Goal: Information Seeking & Learning: Learn about a topic

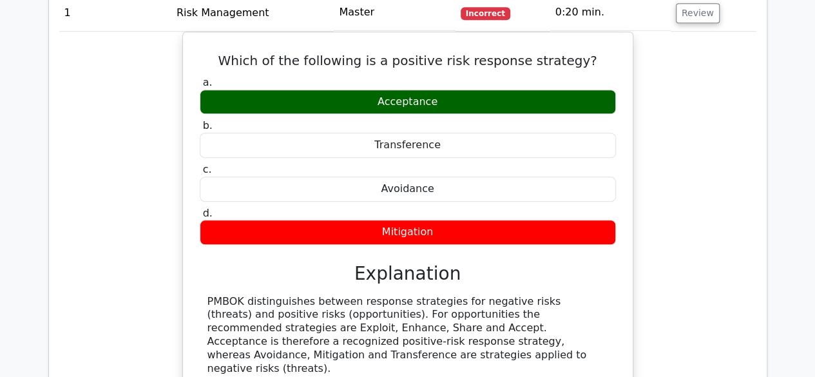
scroll to position [644, 0]
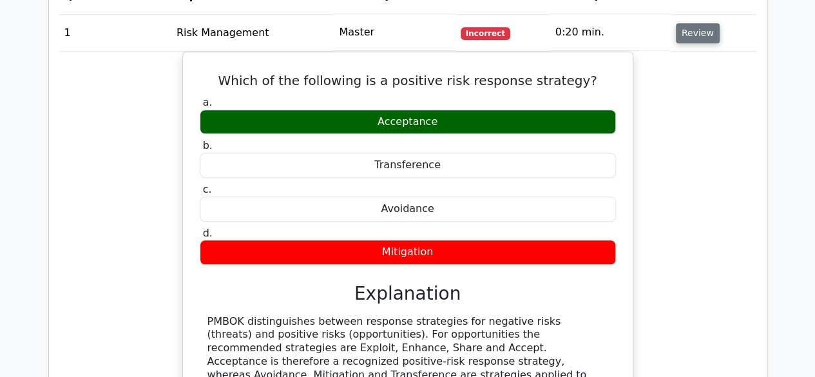
click at [697, 34] on button "Review" at bounding box center [698, 33] width 44 height 20
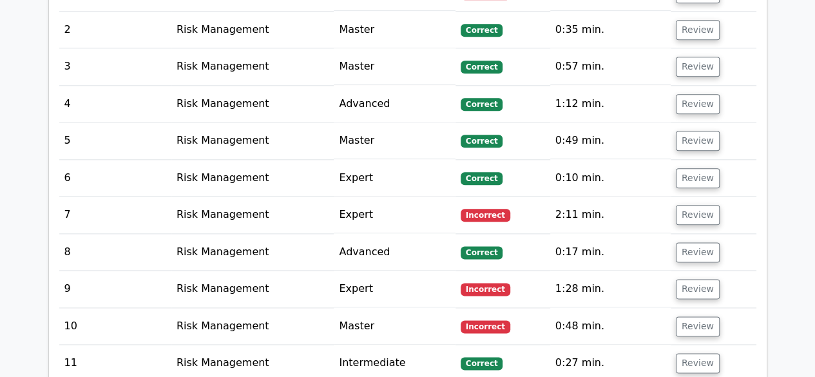
scroll to position [709, 0]
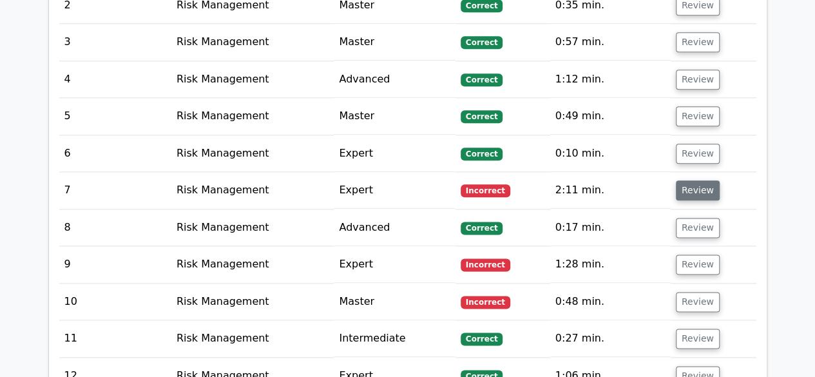
click at [691, 189] on button "Review" at bounding box center [698, 190] width 44 height 20
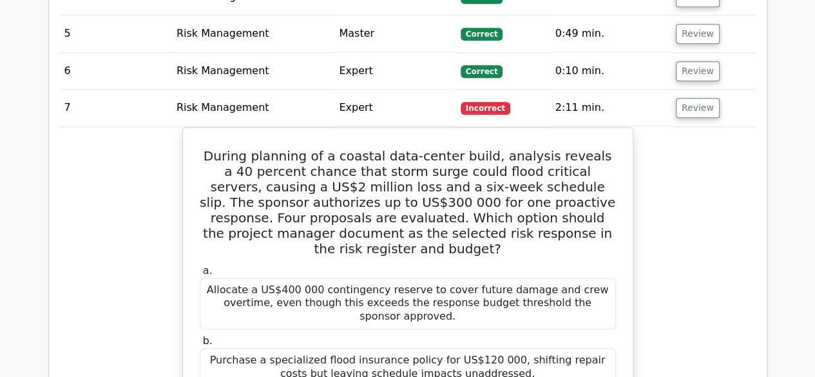
scroll to position [773, 0]
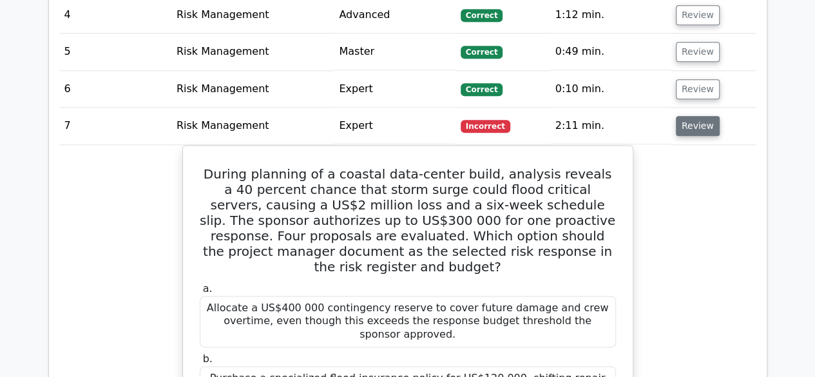
click at [697, 118] on button "Review" at bounding box center [698, 126] width 44 height 20
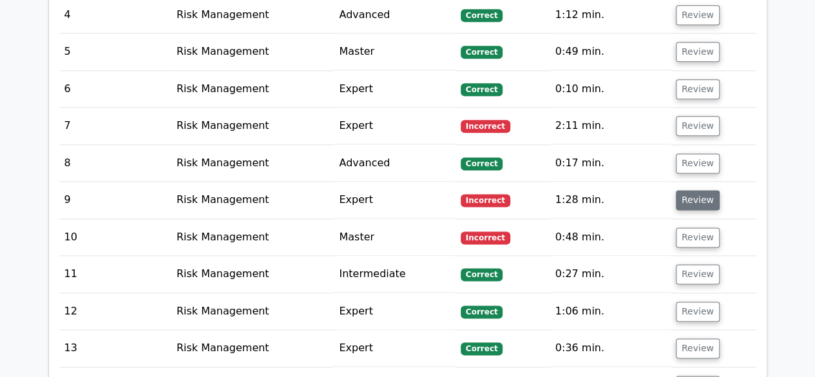
click at [701, 196] on button "Review" at bounding box center [698, 200] width 44 height 20
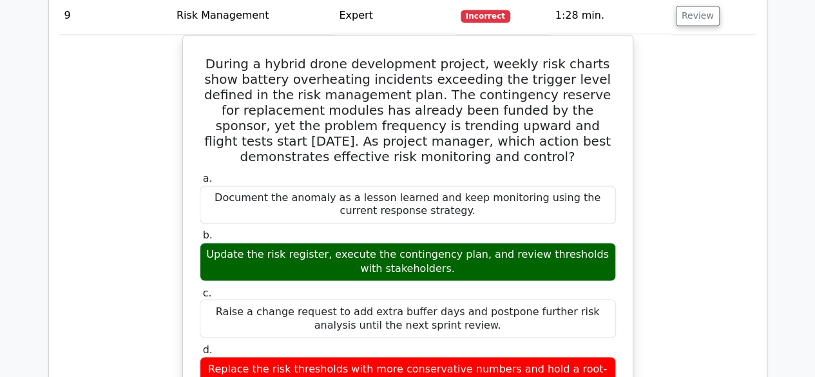
scroll to position [902, 0]
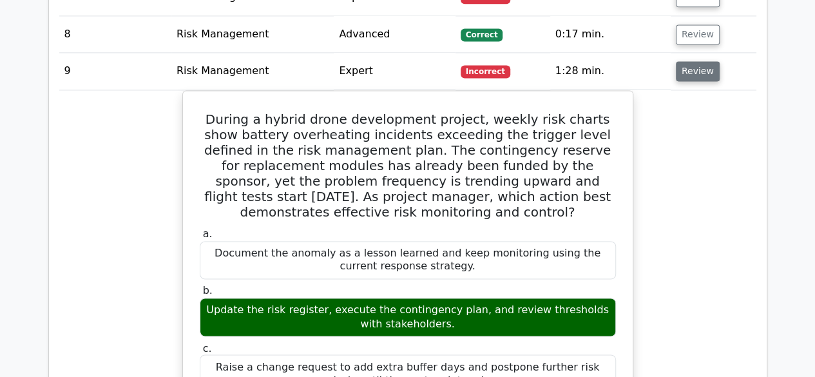
click at [694, 73] on button "Review" at bounding box center [698, 71] width 44 height 20
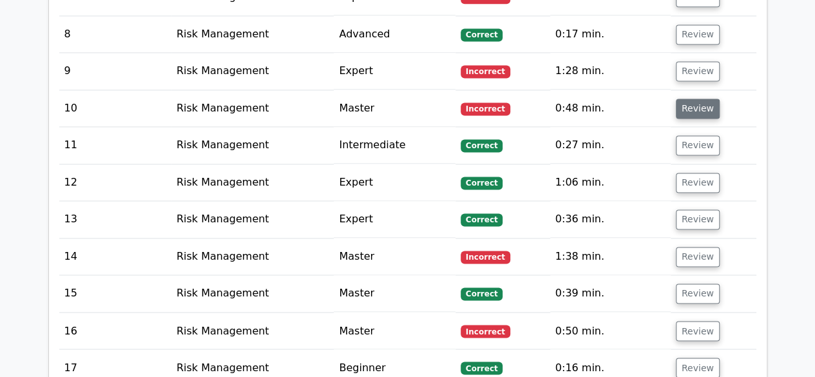
click at [693, 110] on button "Review" at bounding box center [698, 109] width 44 height 20
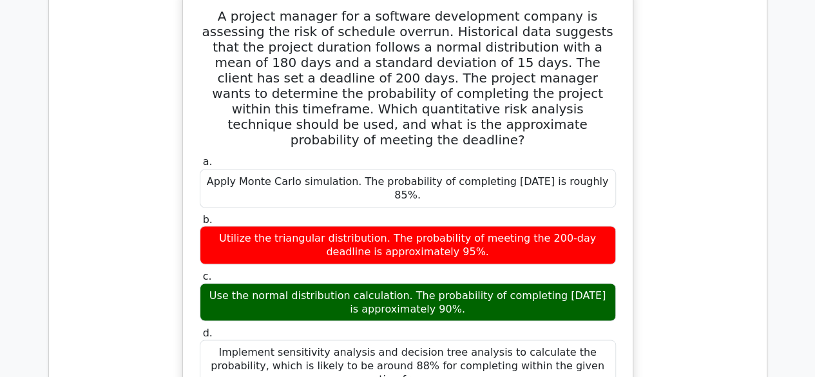
scroll to position [966, 0]
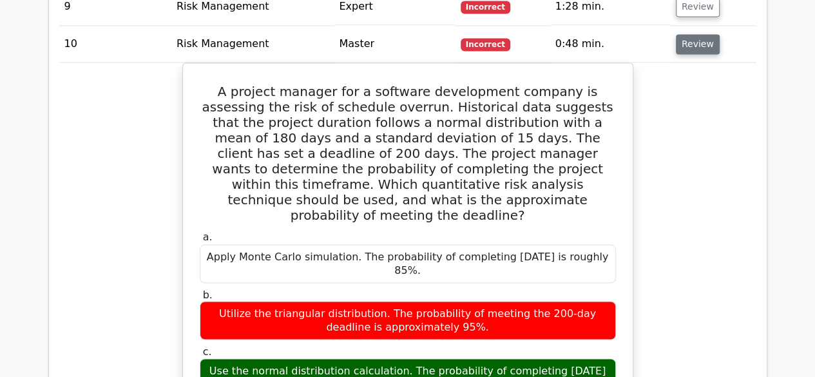
click at [685, 41] on button "Review" at bounding box center [698, 44] width 44 height 20
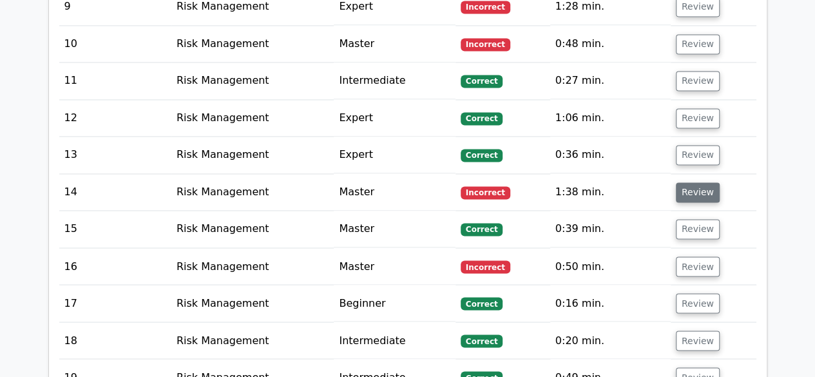
click at [688, 187] on button "Review" at bounding box center [698, 192] width 44 height 20
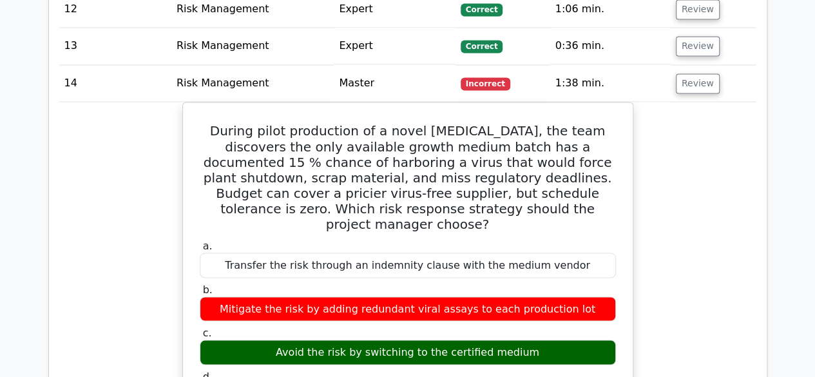
scroll to position [1095, 0]
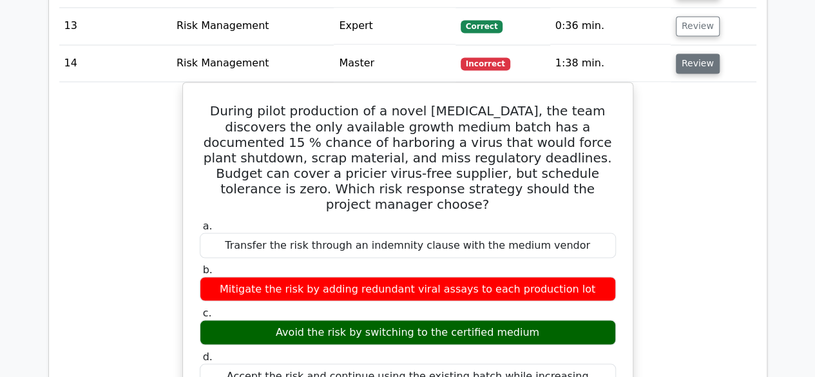
click at [686, 55] on button "Review" at bounding box center [698, 63] width 44 height 20
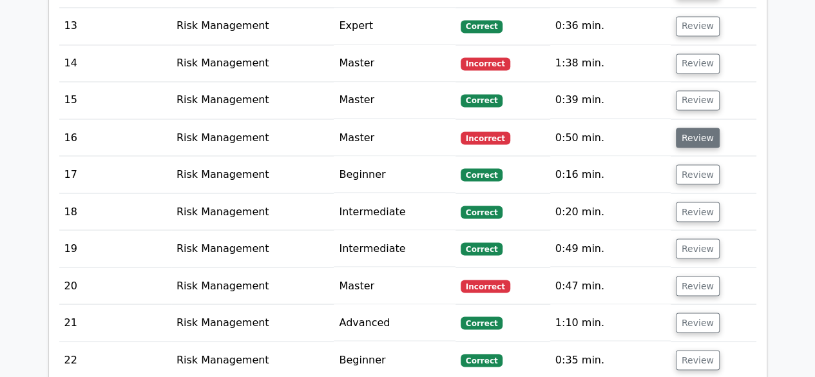
click at [692, 131] on button "Review" at bounding box center [698, 138] width 44 height 20
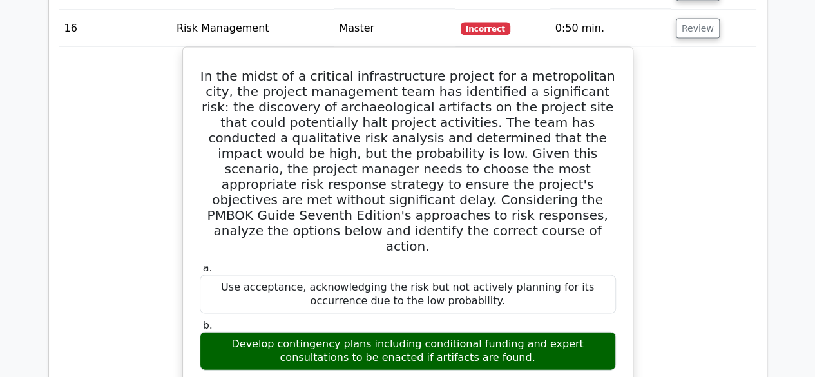
scroll to position [1224, 0]
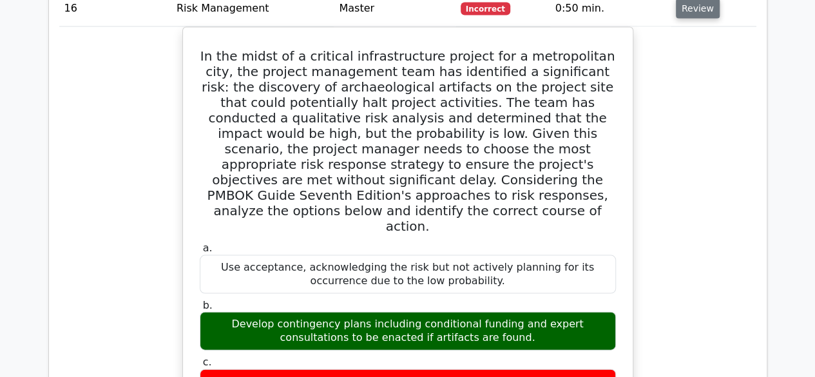
click at [701, 3] on button "Review" at bounding box center [698, 9] width 44 height 20
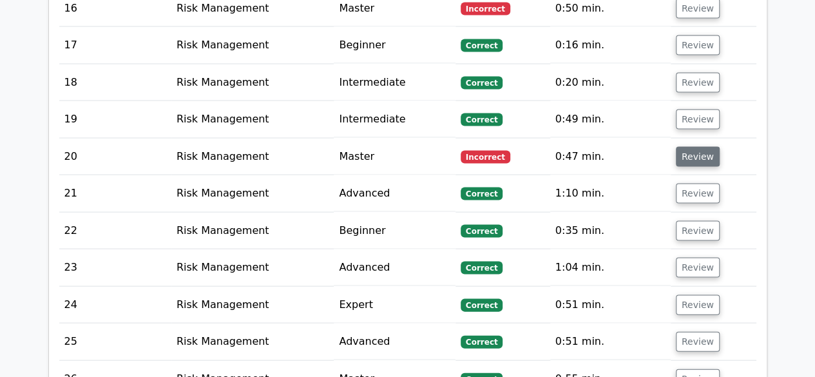
click at [703, 149] on button "Review" at bounding box center [698, 157] width 44 height 20
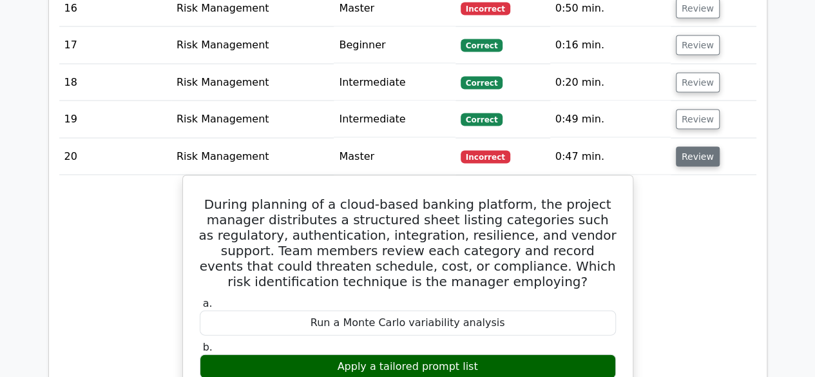
click at [685, 147] on button "Review" at bounding box center [698, 157] width 44 height 20
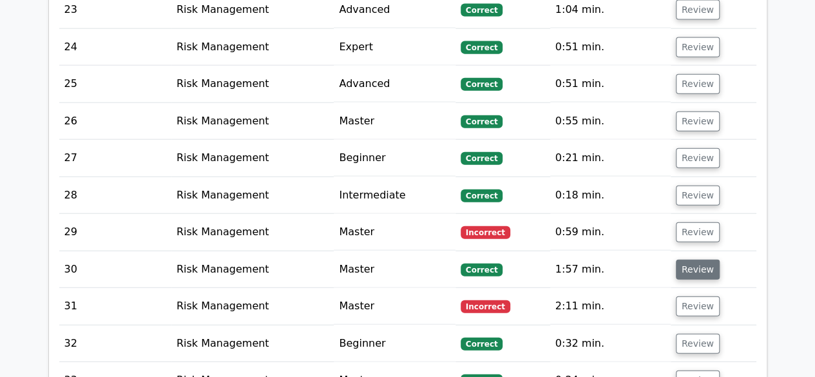
scroll to position [1546, 0]
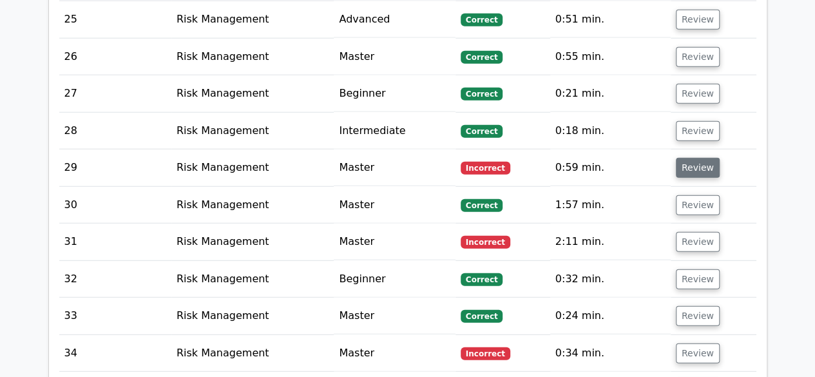
click at [687, 165] on button "Review" at bounding box center [698, 168] width 44 height 20
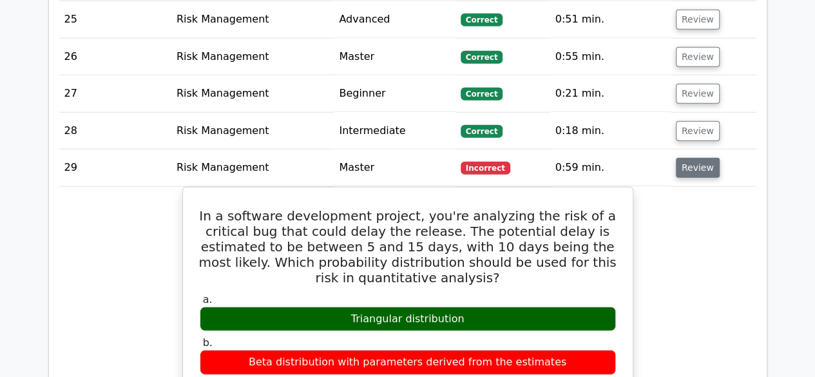
click at [698, 158] on button "Review" at bounding box center [698, 168] width 44 height 20
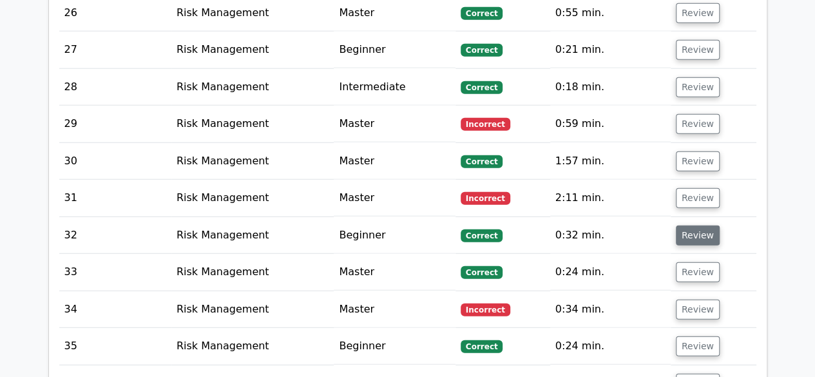
scroll to position [1611, 0]
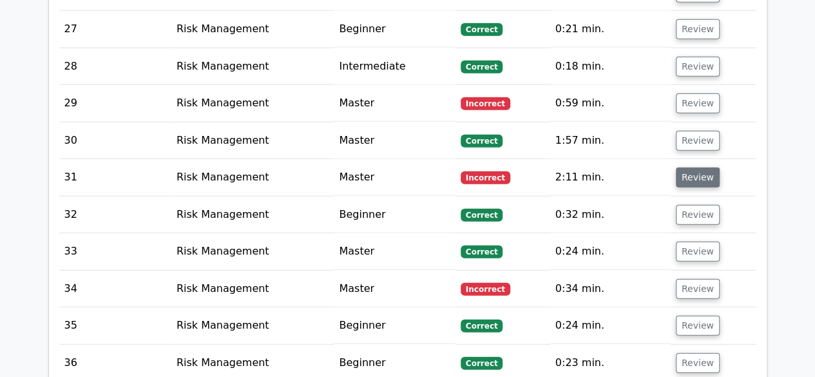
click at [689, 167] on button "Review" at bounding box center [698, 177] width 44 height 20
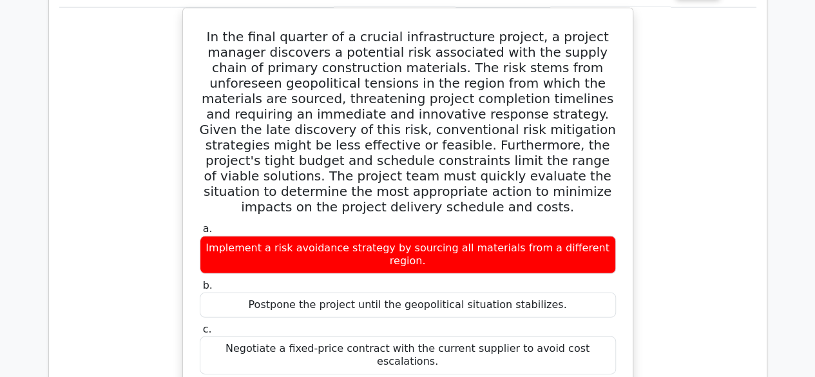
scroll to position [1739, 0]
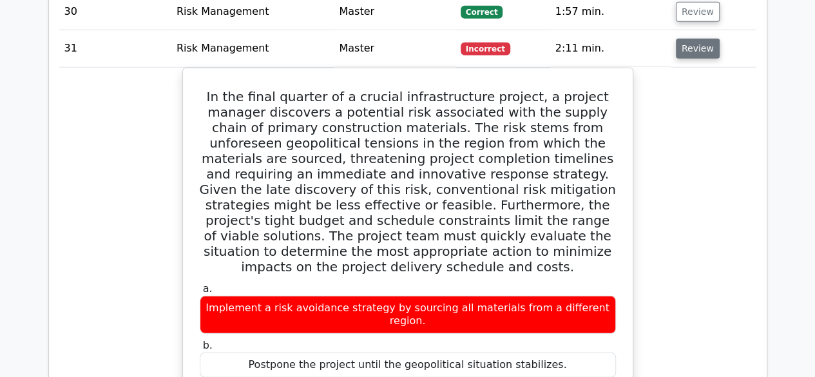
click at [683, 40] on button "Review" at bounding box center [698, 49] width 44 height 20
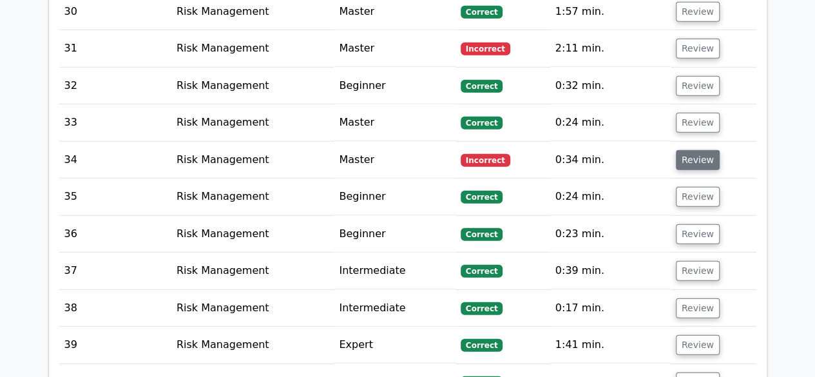
click at [698, 150] on button "Review" at bounding box center [698, 160] width 44 height 20
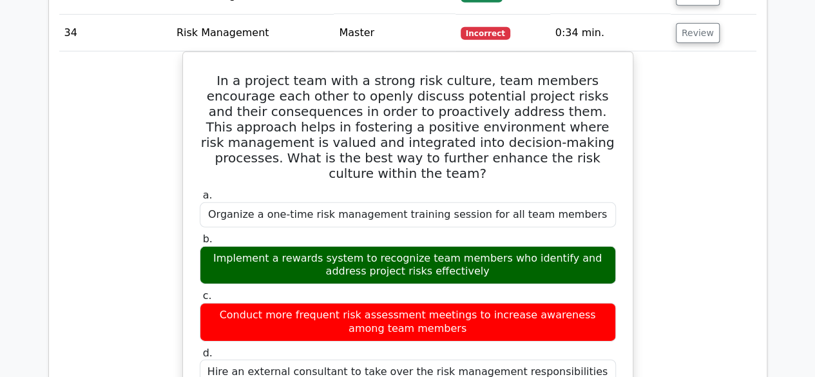
scroll to position [1868, 0]
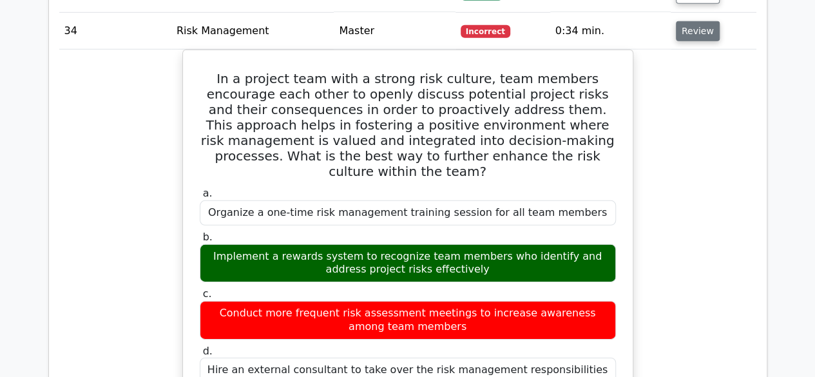
click at [702, 21] on button "Review" at bounding box center [698, 31] width 44 height 20
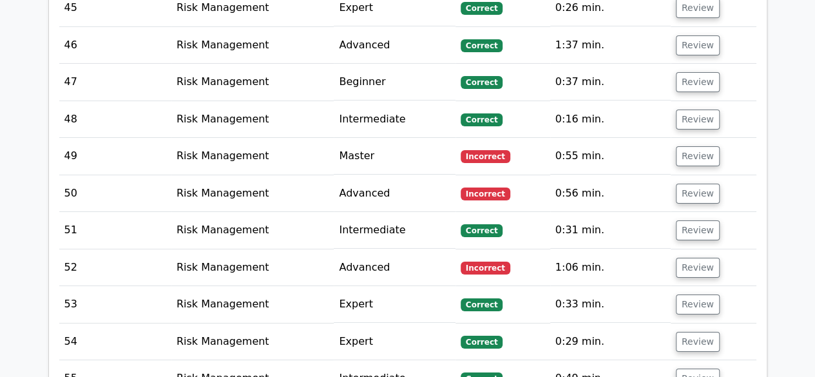
scroll to position [2319, 0]
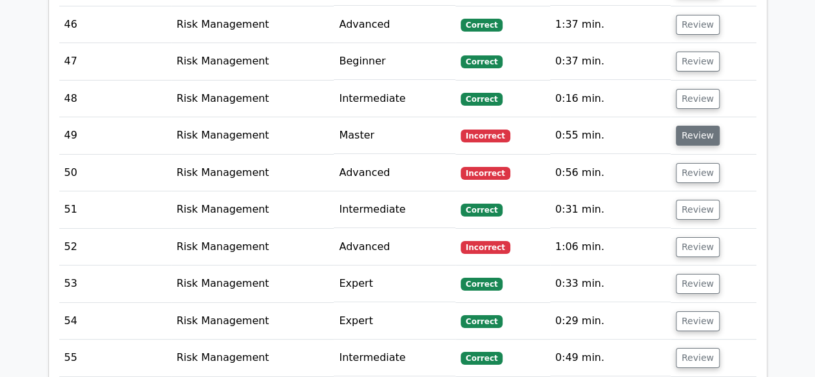
click at [693, 126] on button "Review" at bounding box center [698, 136] width 44 height 20
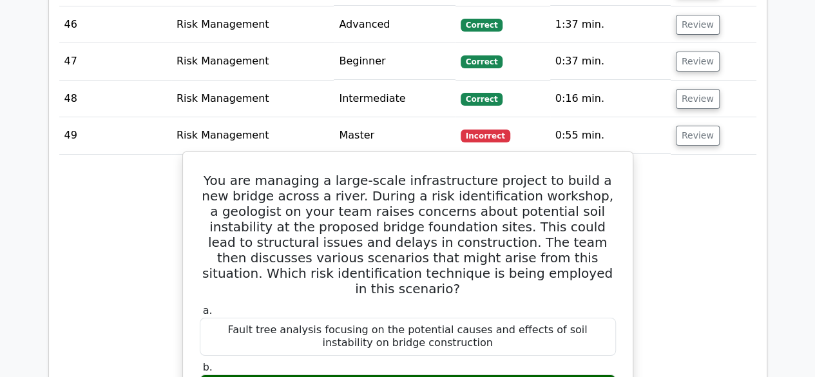
scroll to position [2384, 0]
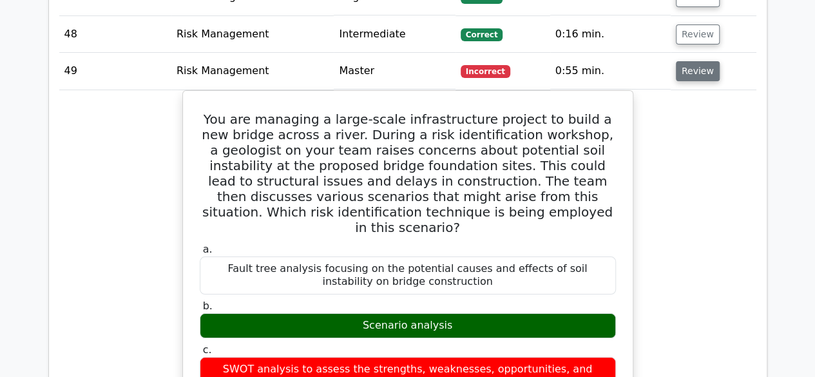
click at [693, 61] on button "Review" at bounding box center [698, 71] width 44 height 20
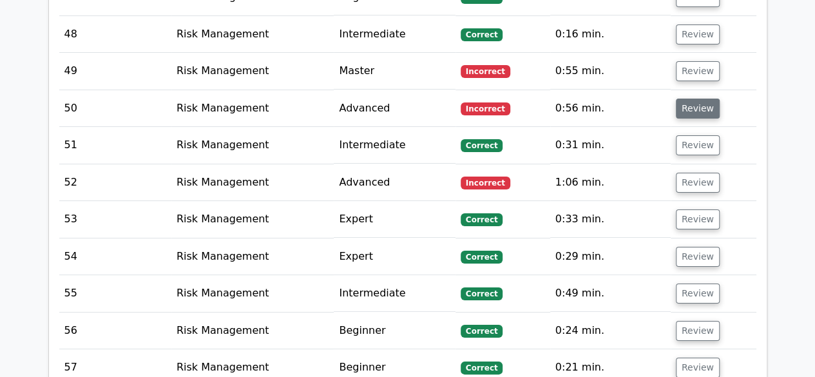
click at [700, 99] on button "Review" at bounding box center [698, 109] width 44 height 20
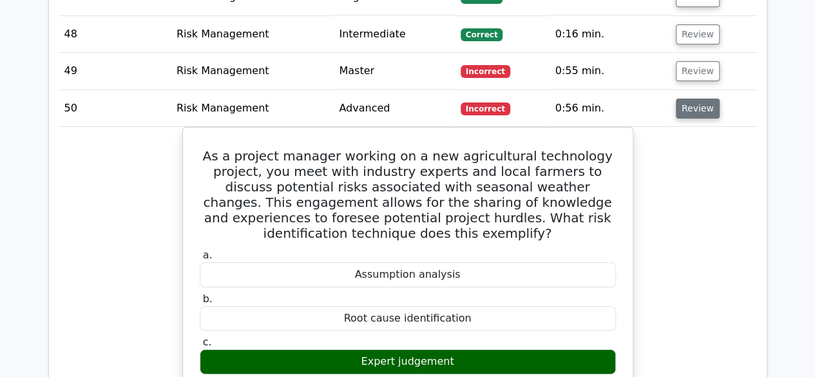
click at [687, 99] on button "Review" at bounding box center [698, 109] width 44 height 20
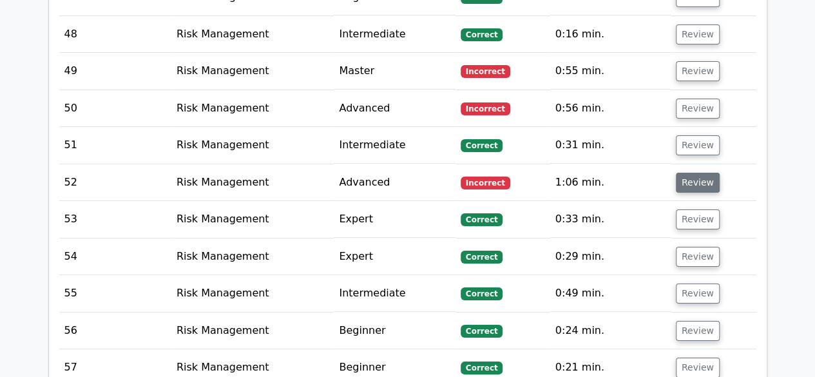
click at [687, 173] on button "Review" at bounding box center [698, 183] width 44 height 20
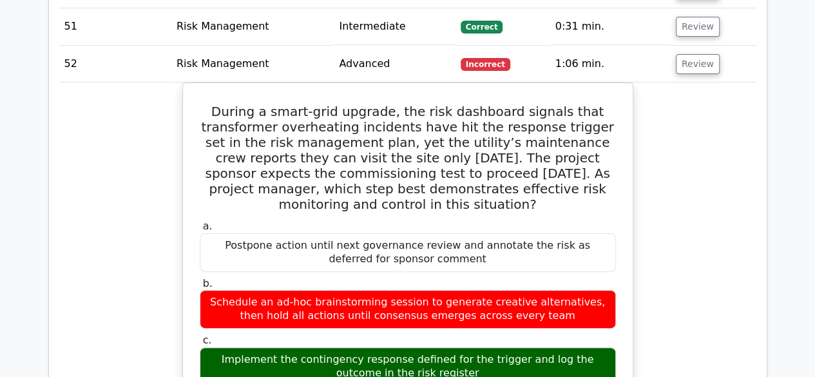
scroll to position [2512, 0]
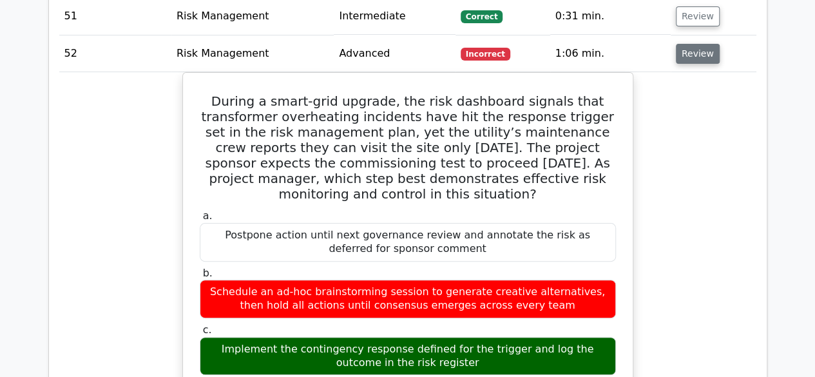
click at [689, 44] on button "Review" at bounding box center [698, 54] width 44 height 20
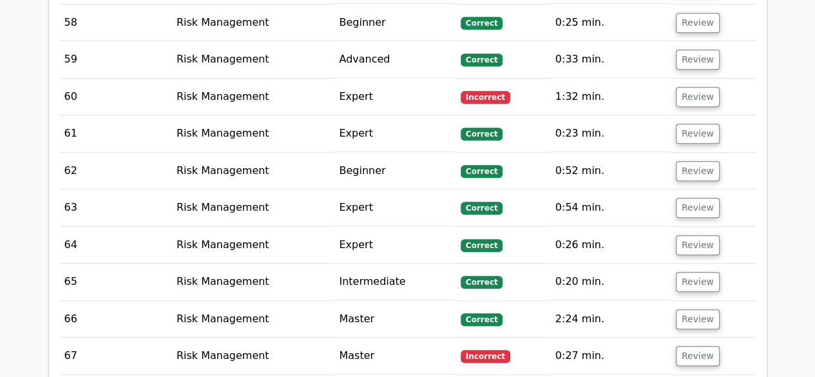
scroll to position [2770, 0]
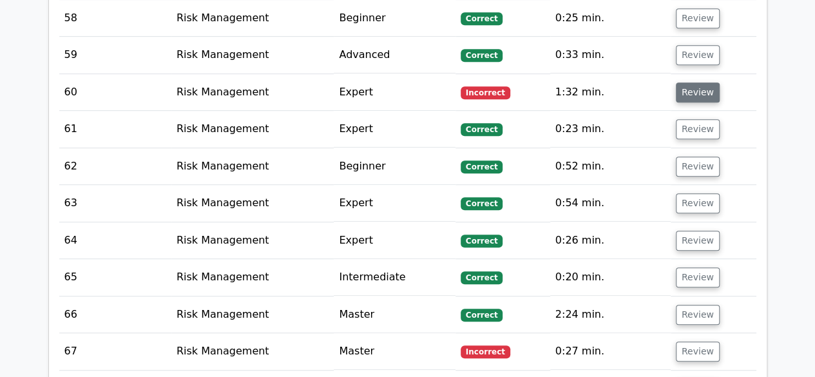
click at [694, 82] on button "Review" at bounding box center [698, 92] width 44 height 20
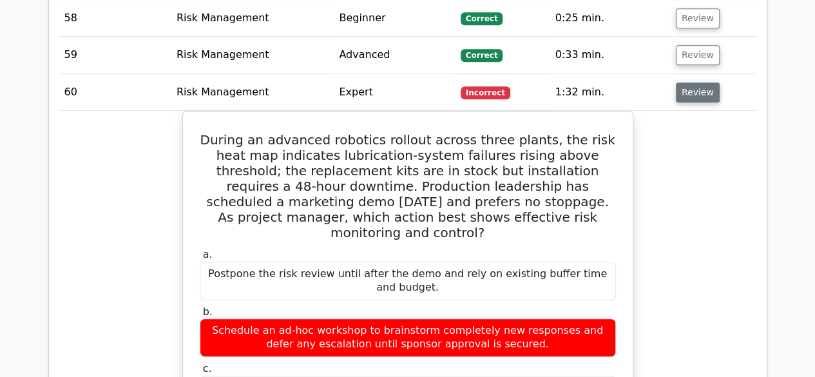
click at [691, 82] on button "Review" at bounding box center [698, 92] width 44 height 20
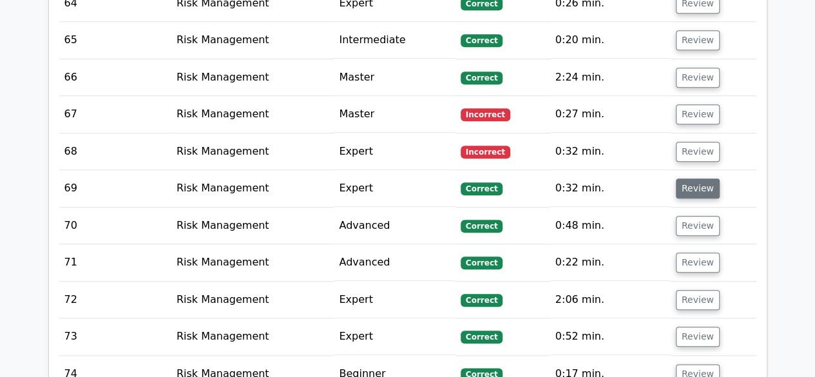
scroll to position [3028, 0]
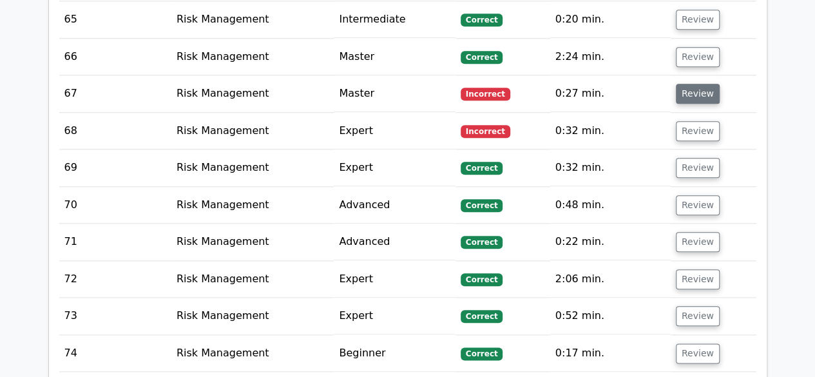
click at [697, 84] on button "Review" at bounding box center [698, 94] width 44 height 20
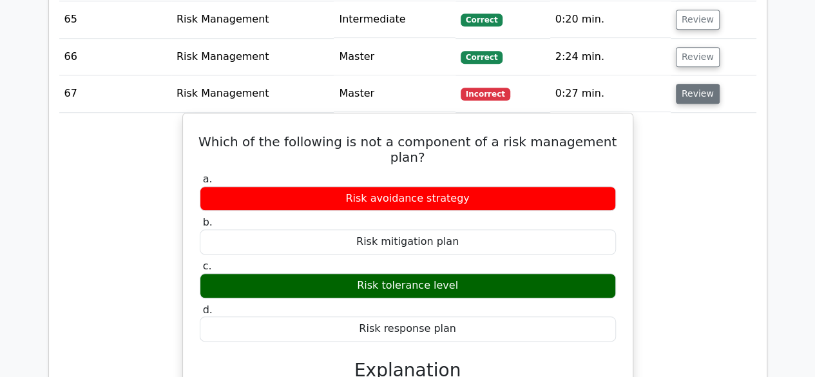
click at [691, 84] on button "Review" at bounding box center [698, 94] width 44 height 20
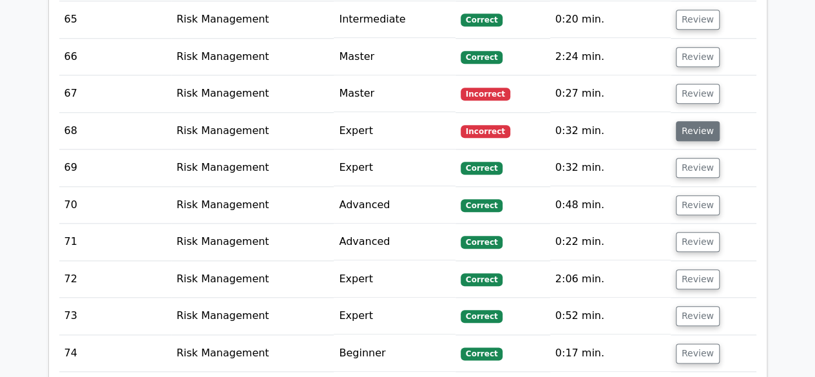
click at [691, 121] on button "Review" at bounding box center [698, 131] width 44 height 20
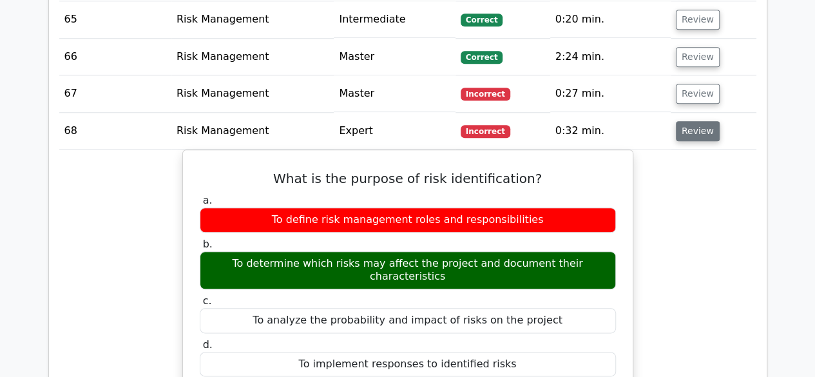
click at [695, 121] on button "Review" at bounding box center [698, 131] width 44 height 20
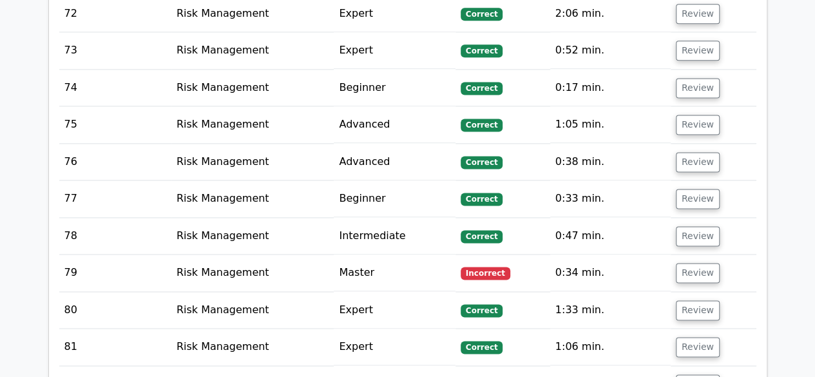
scroll to position [3414, 0]
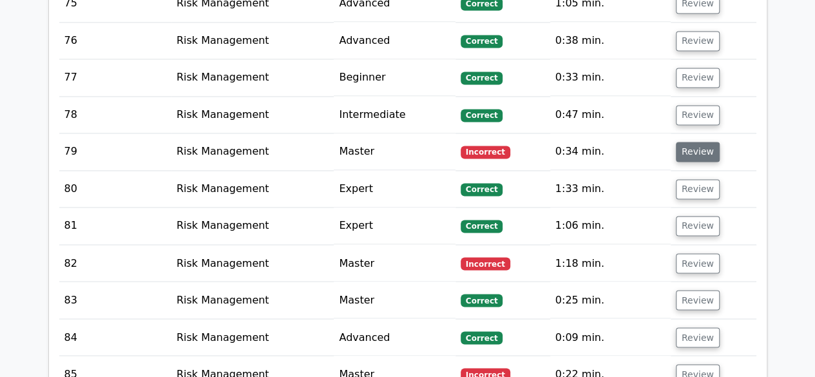
click at [702, 142] on button "Review" at bounding box center [698, 152] width 44 height 20
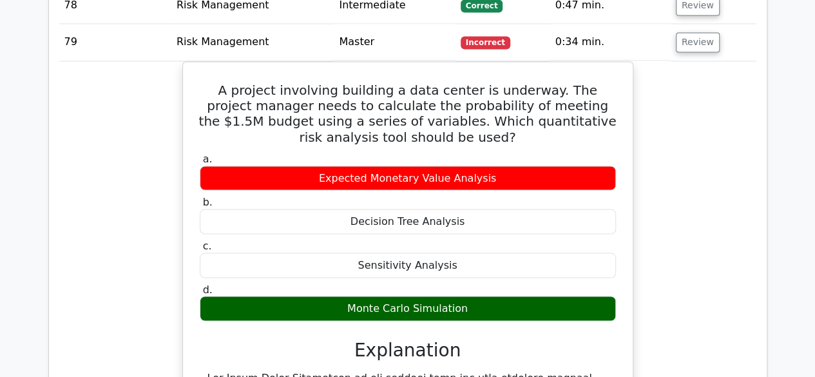
scroll to position [3543, 0]
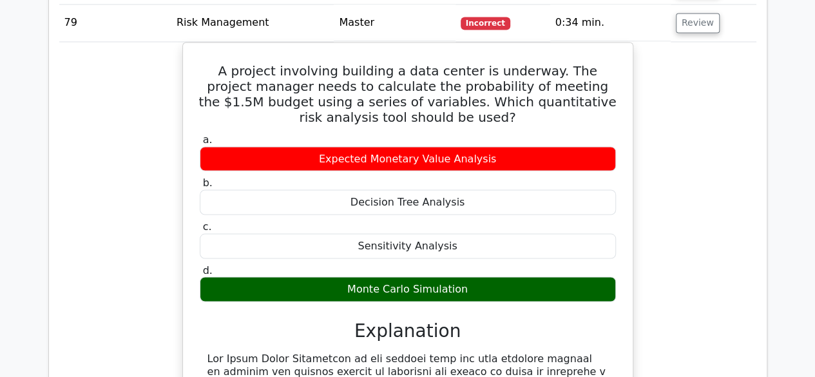
click at [692, 8] on td "Review" at bounding box center [714, 23] width 86 height 37
click at [699, 13] on button "Review" at bounding box center [698, 23] width 44 height 20
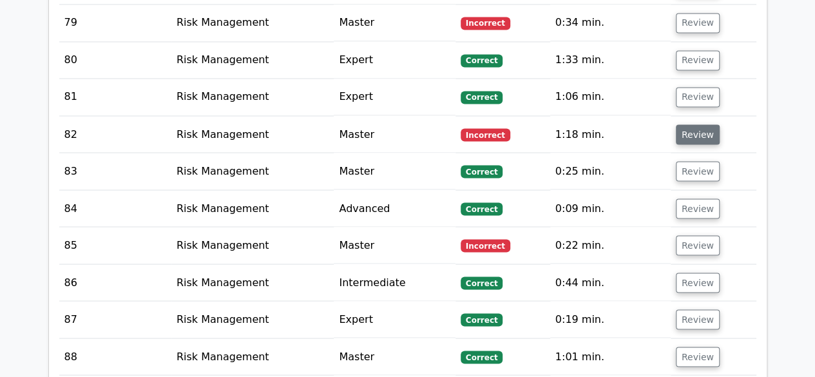
click at [691, 124] on button "Review" at bounding box center [698, 134] width 44 height 20
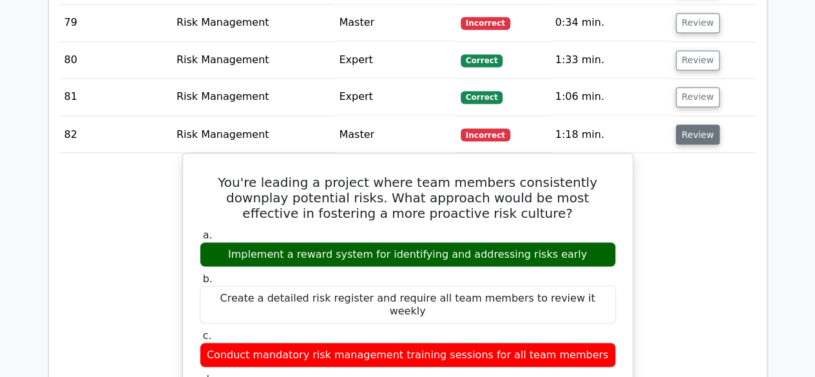
click at [685, 124] on button "Review" at bounding box center [698, 134] width 44 height 20
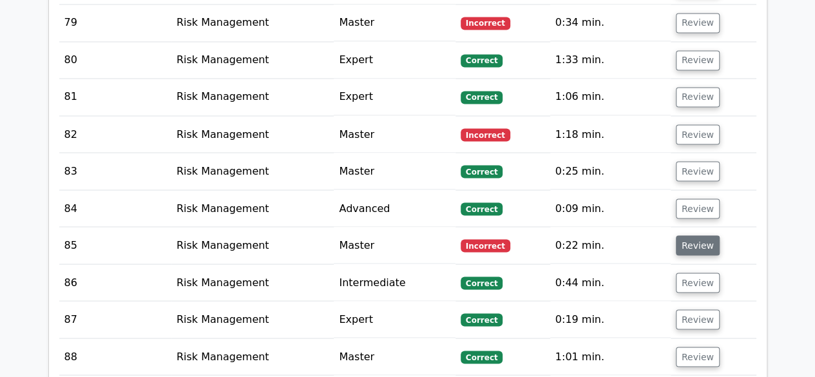
click at [702, 235] on button "Review" at bounding box center [698, 245] width 44 height 20
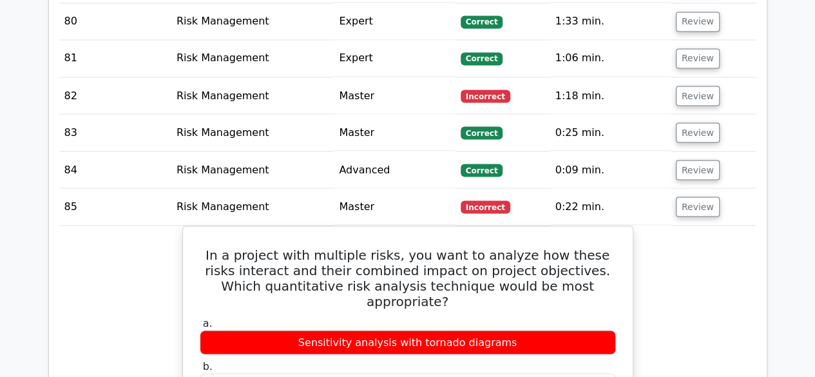
scroll to position [3736, 0]
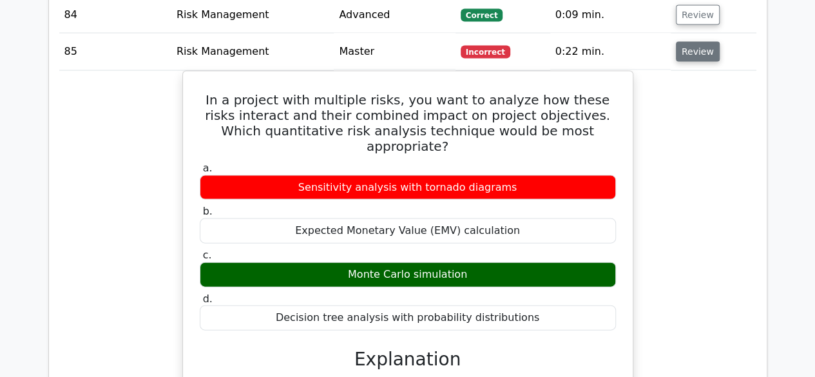
click at [683, 42] on button "Review" at bounding box center [698, 52] width 44 height 20
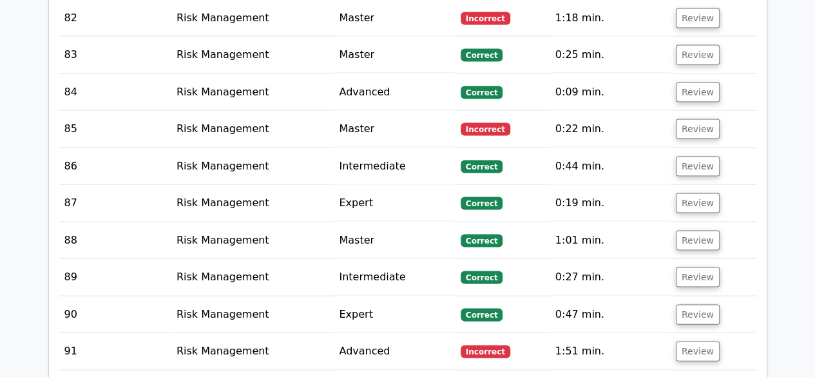
scroll to position [3608, 0]
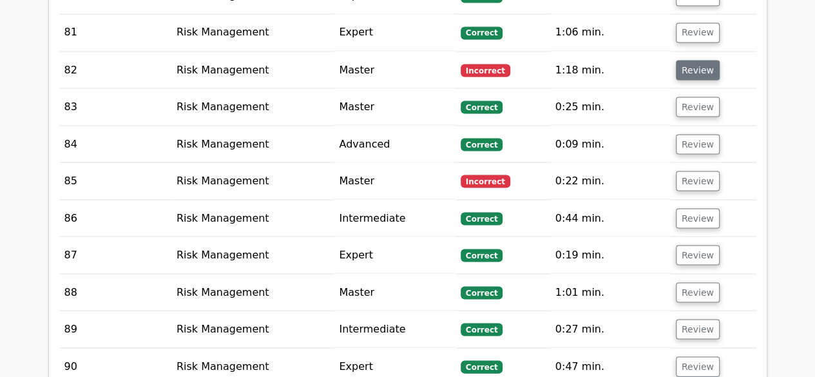
click at [689, 60] on button "Review" at bounding box center [698, 70] width 44 height 20
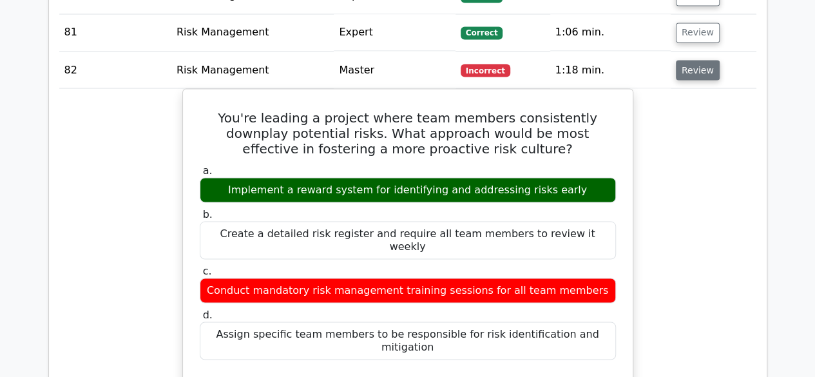
click at [692, 60] on button "Review" at bounding box center [698, 70] width 44 height 20
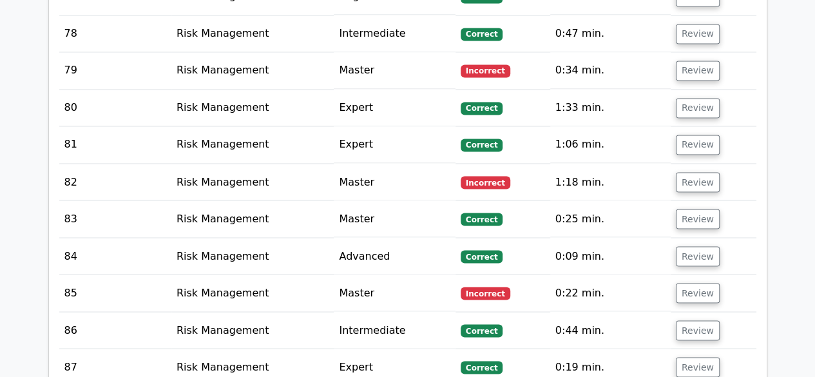
scroll to position [3479, 0]
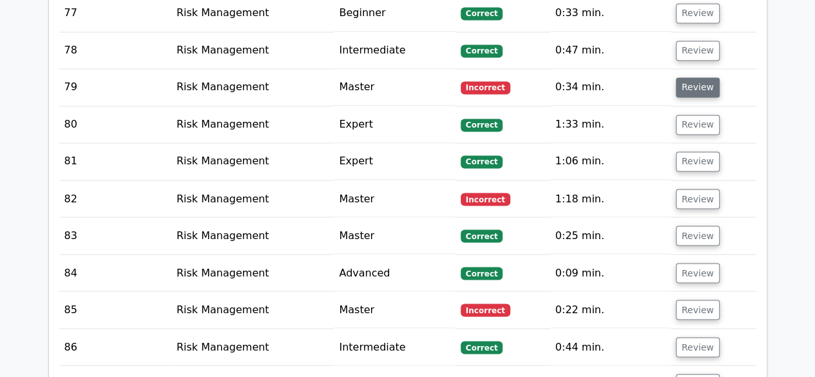
click at [691, 77] on button "Review" at bounding box center [698, 87] width 44 height 20
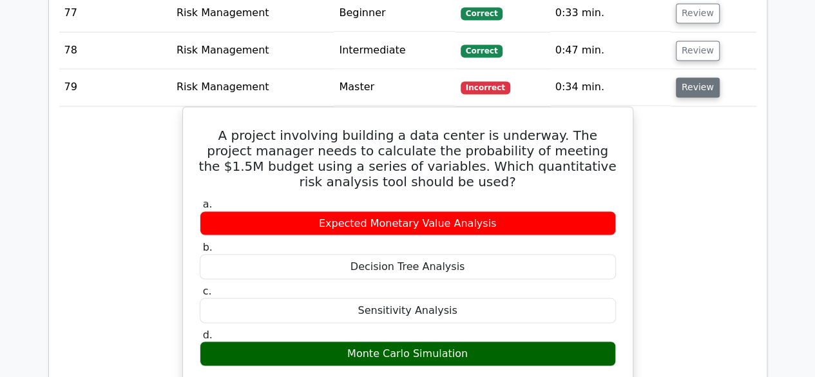
click at [692, 77] on button "Review" at bounding box center [698, 87] width 44 height 20
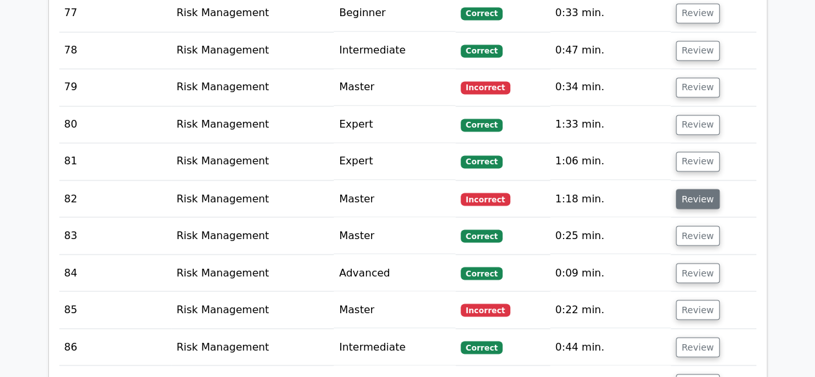
click at [705, 189] on button "Review" at bounding box center [698, 199] width 44 height 20
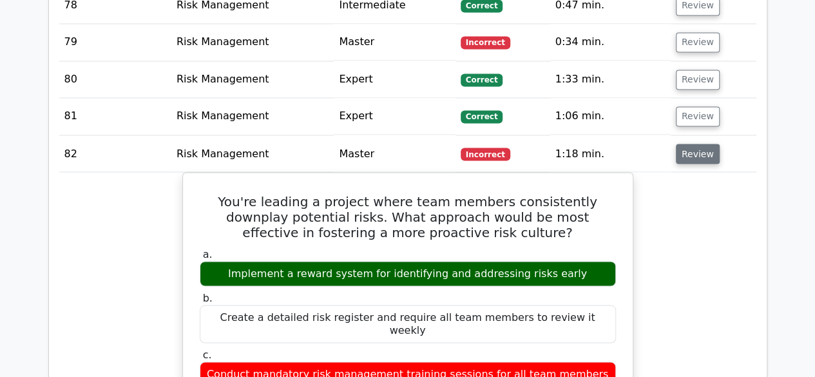
scroll to position [3543, 0]
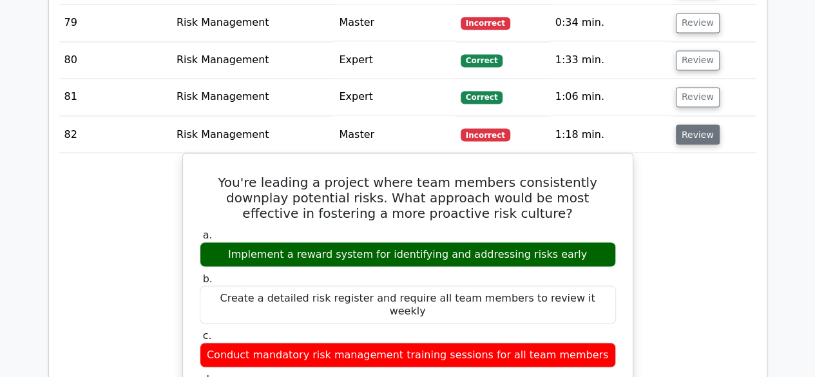
click at [684, 124] on button "Review" at bounding box center [698, 134] width 44 height 20
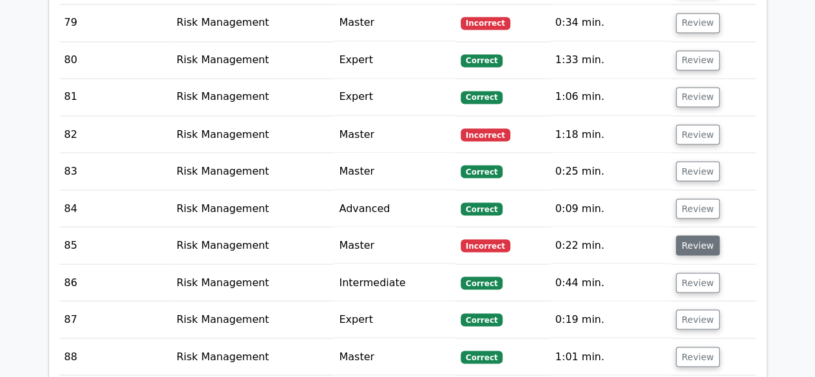
click at [689, 235] on button "Review" at bounding box center [698, 245] width 44 height 20
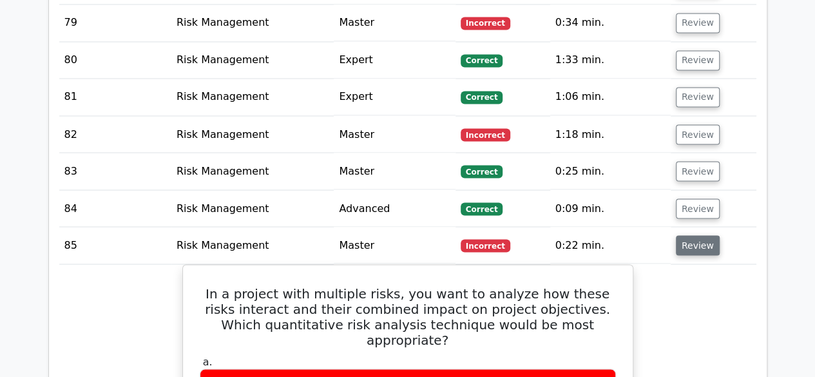
click at [691, 235] on button "Review" at bounding box center [698, 245] width 44 height 20
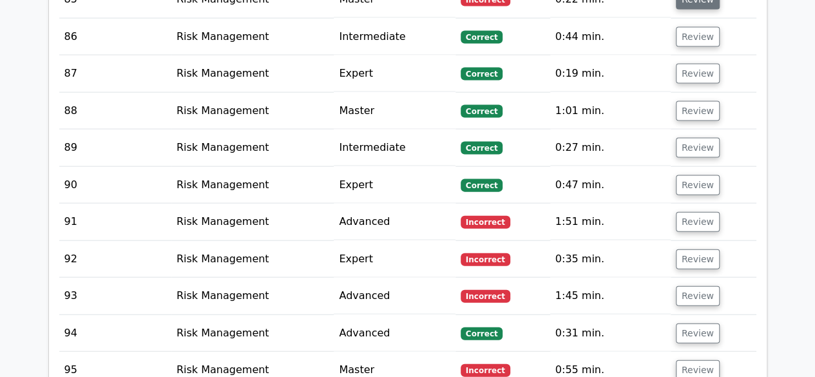
scroll to position [3801, 0]
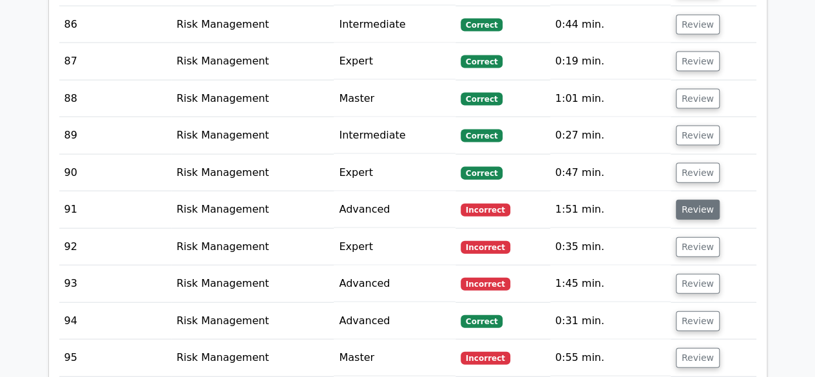
click at [696, 200] on button "Review" at bounding box center [698, 210] width 44 height 20
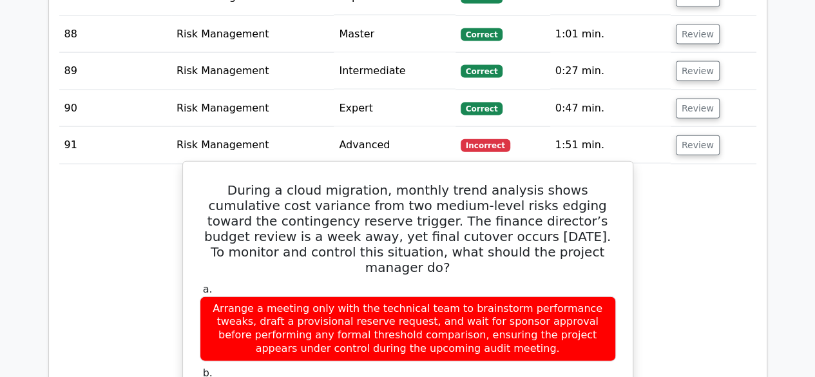
scroll to position [3930, 0]
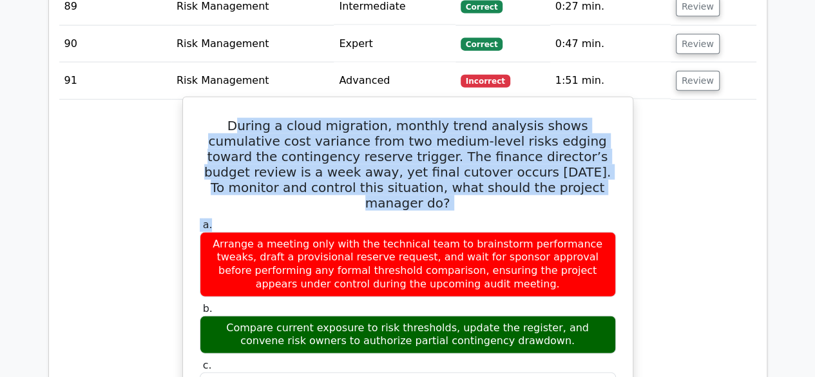
drag, startPoint x: 222, startPoint y: 88, endPoint x: 589, endPoint y: 167, distance: 374.9
copy div "uring a cloud migration, monthly trend analysis shows cumulative cost variance …"
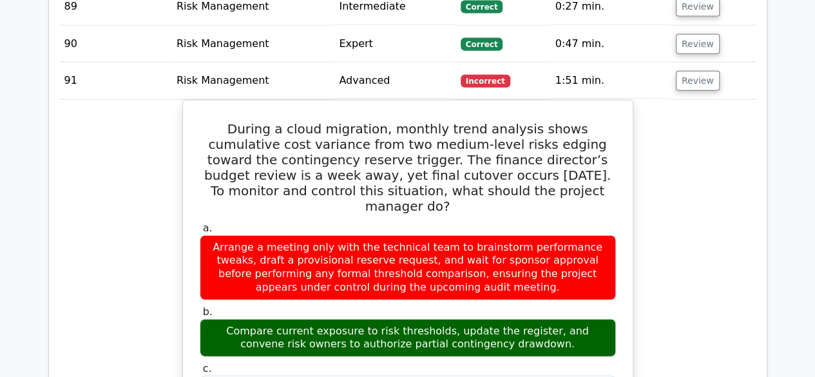
click at [694, 71] on button "Review" at bounding box center [698, 81] width 44 height 20
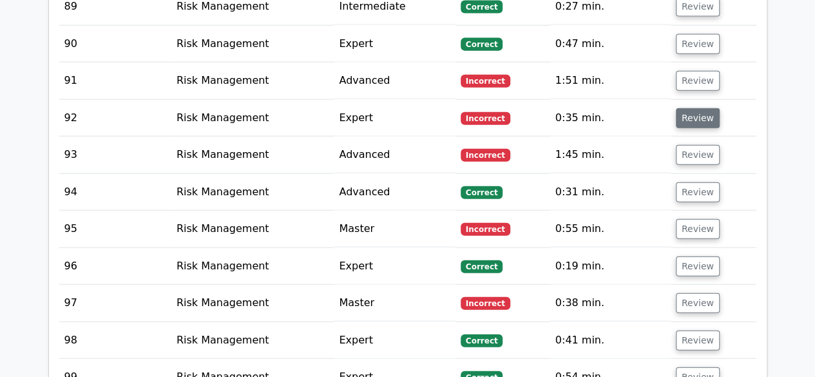
click at [693, 108] on button "Review" at bounding box center [698, 118] width 44 height 20
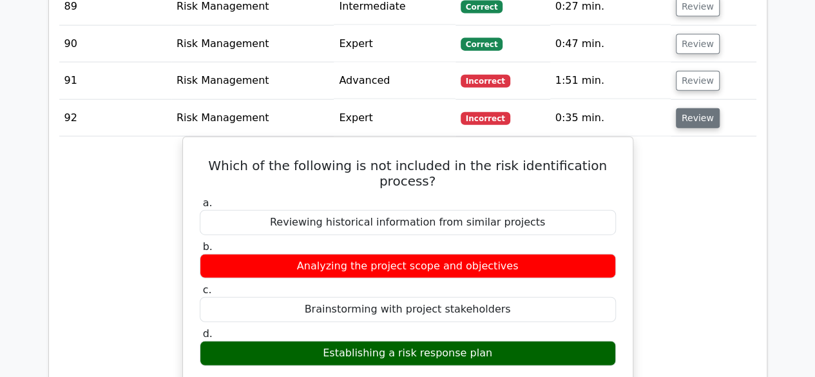
click at [685, 108] on button "Review" at bounding box center [698, 118] width 44 height 20
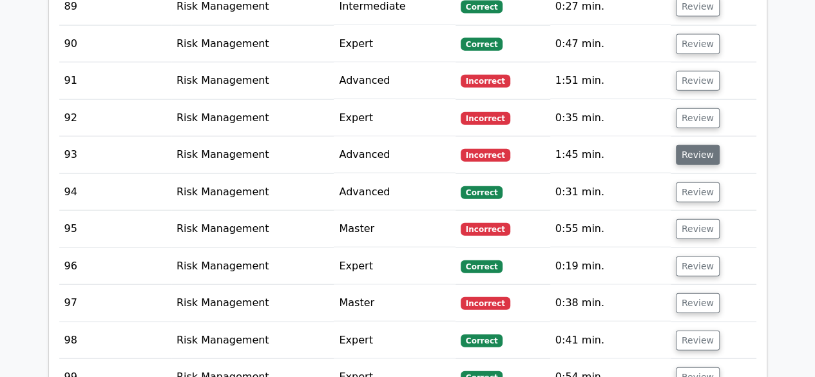
click at [688, 145] on button "Review" at bounding box center [698, 155] width 44 height 20
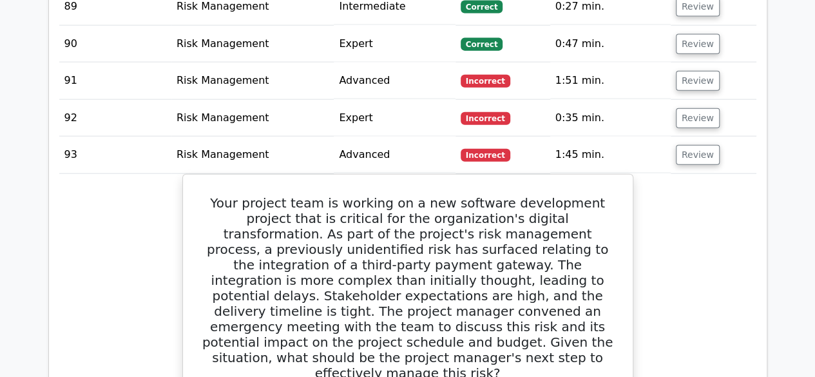
scroll to position [3994, 0]
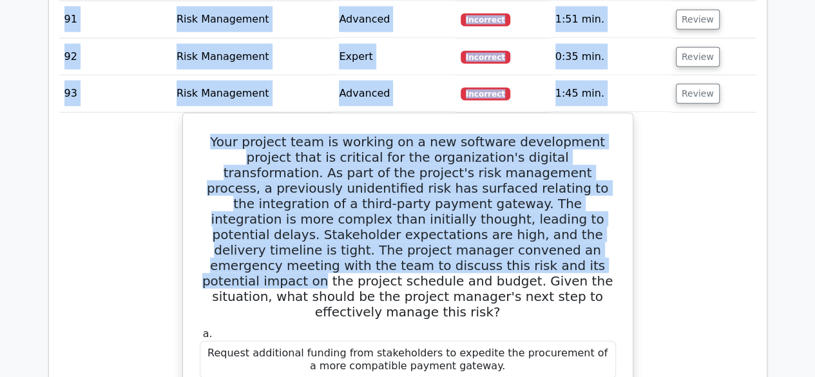
drag, startPoint x: 673, startPoint y: 209, endPoint x: 824, endPoint y: 100, distance: 186.5
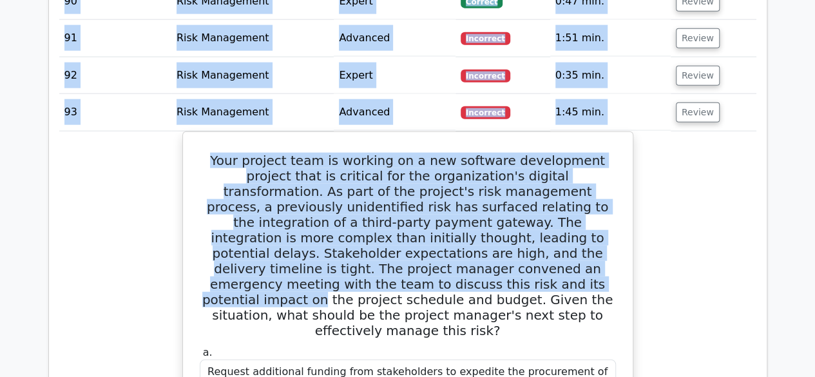
scroll to position [3979, 0]
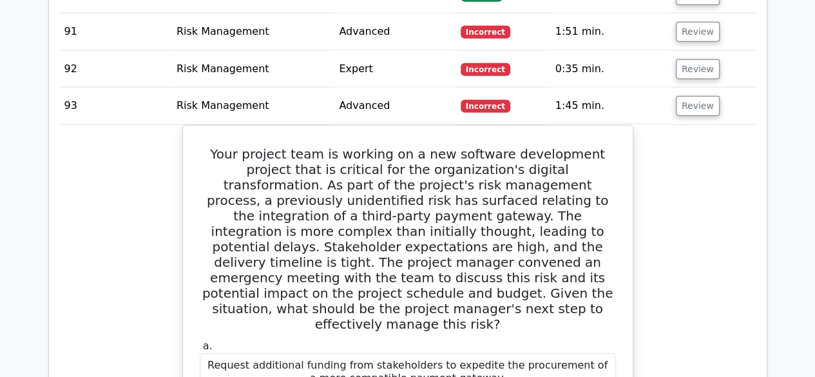
click at [695, 96] on button "Review" at bounding box center [698, 106] width 44 height 20
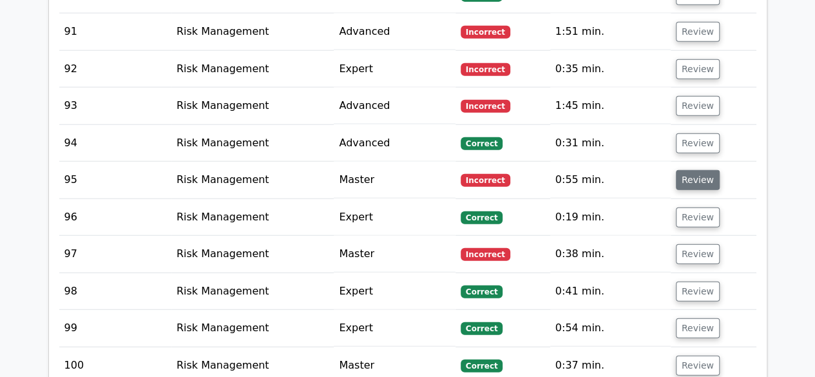
click at [693, 170] on button "Review" at bounding box center [698, 180] width 44 height 20
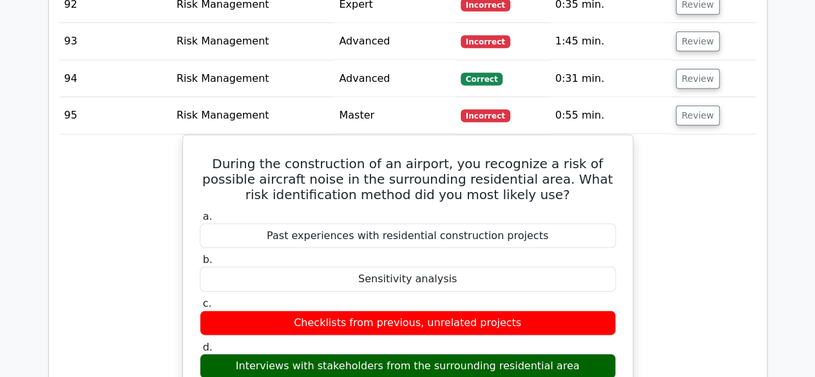
scroll to position [4107, 0]
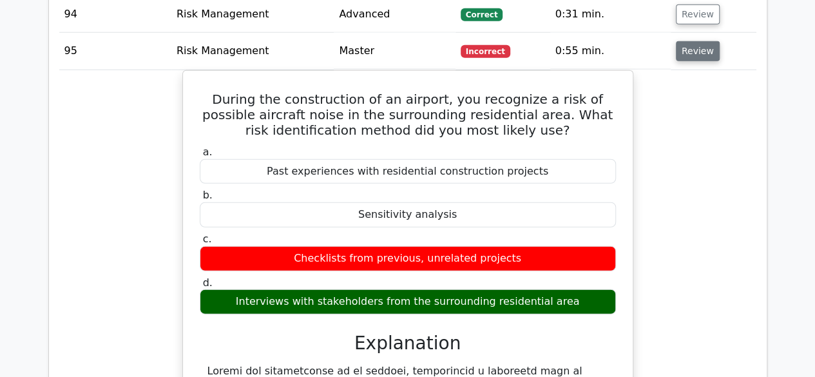
click at [698, 41] on button "Review" at bounding box center [698, 51] width 44 height 20
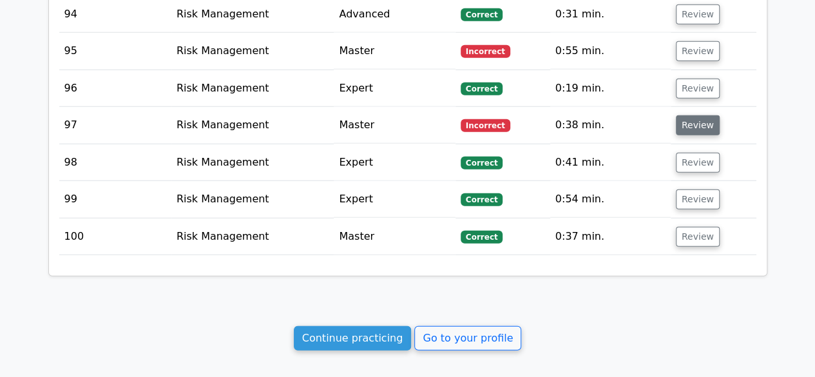
click at [687, 107] on td "Review" at bounding box center [714, 125] width 86 height 37
click at [687, 115] on button "Review" at bounding box center [698, 125] width 44 height 20
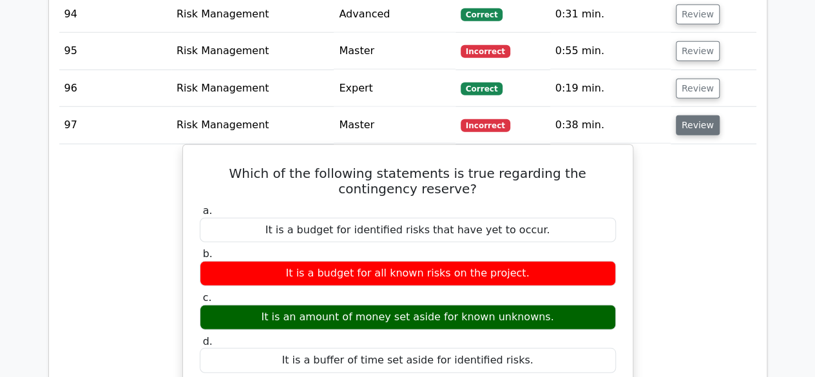
click at [695, 115] on button "Review" at bounding box center [698, 125] width 44 height 20
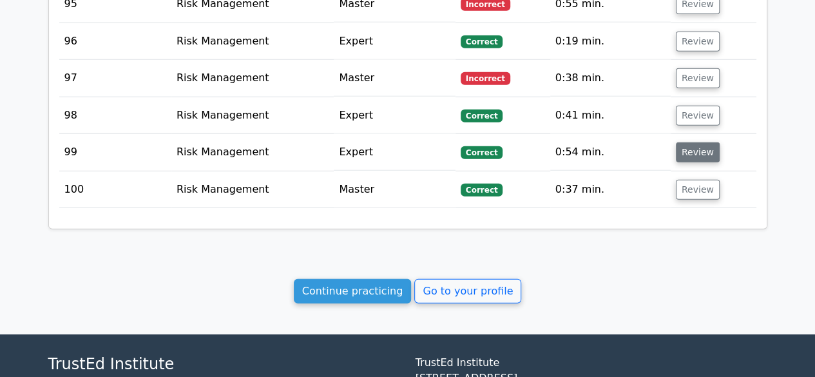
scroll to position [4172, 0]
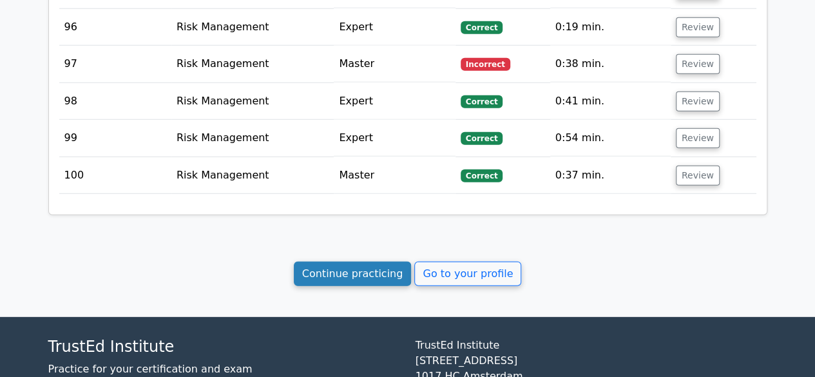
click at [341, 262] on link "Continue practicing" at bounding box center [353, 274] width 118 height 24
